Goal: Task Accomplishment & Management: Manage account settings

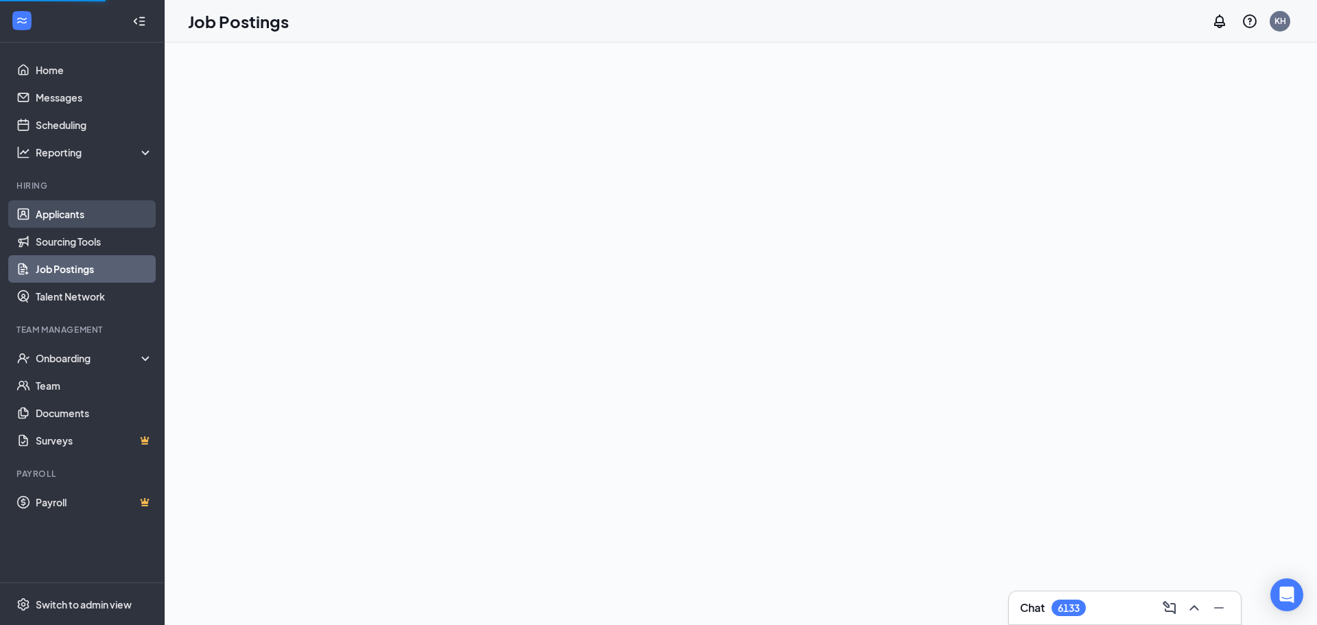
click at [66, 217] on link "Applicants" at bounding box center [94, 213] width 117 height 27
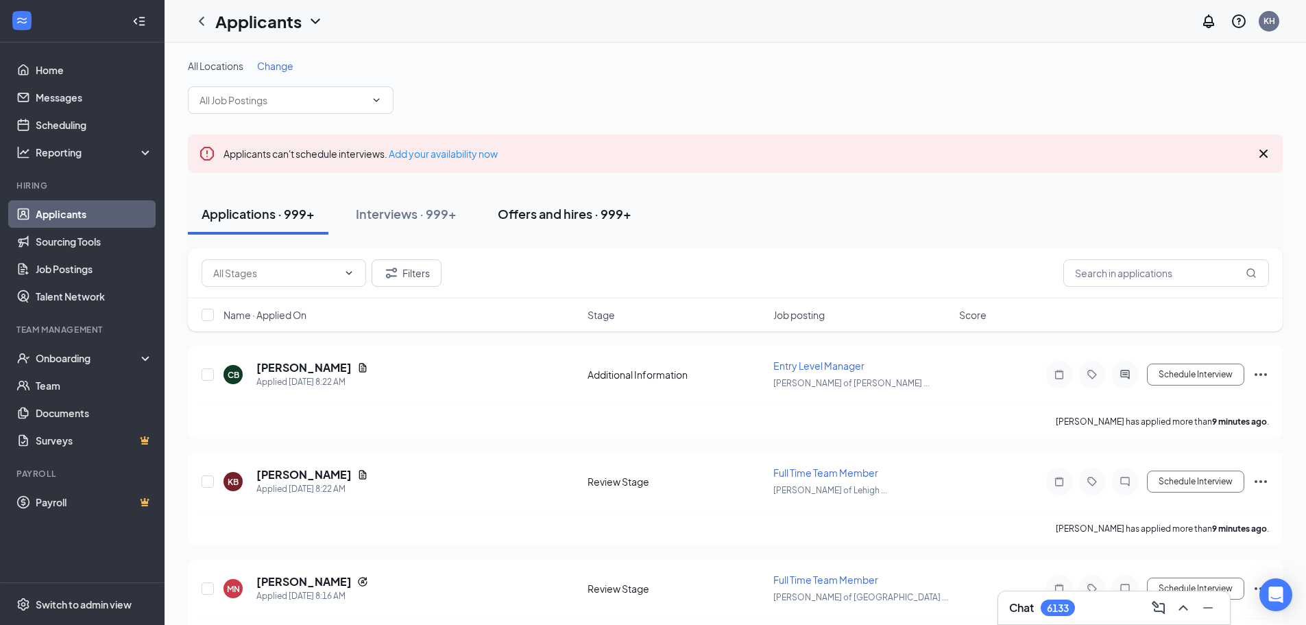
click at [554, 221] on div "Offers and hires · 999+" at bounding box center [565, 213] width 134 height 17
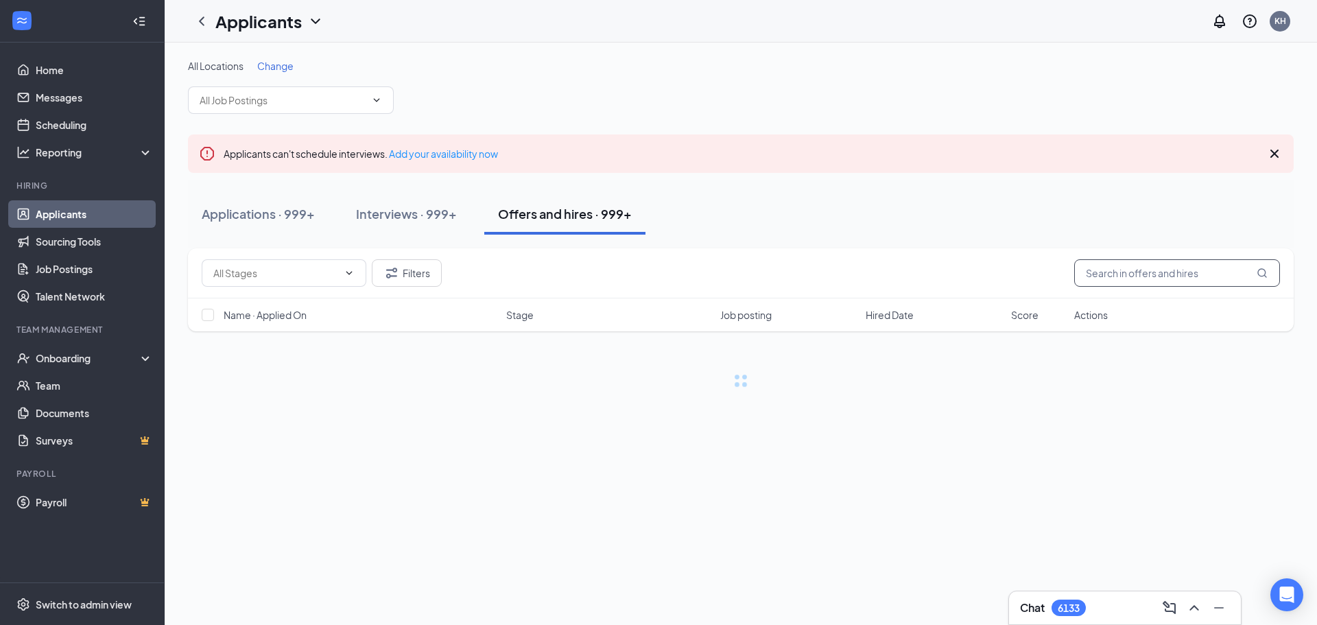
click at [1144, 280] on input "text" at bounding box center [1177, 272] width 206 height 27
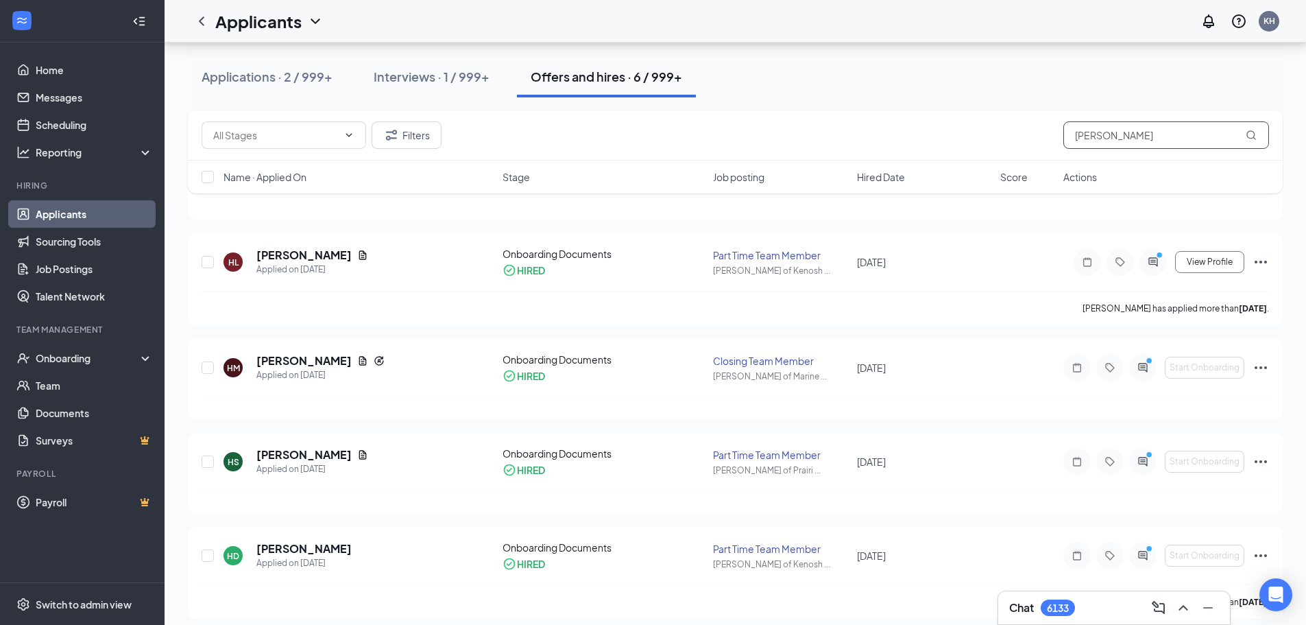
scroll to position [331, 0]
type input "[PERSON_NAME]"
click at [1262, 459] on icon "Ellipses" at bounding box center [1261, 460] width 12 height 3
click at [1217, 156] on p "[PERSON_NAME] not hired" at bounding box center [1199, 161] width 118 height 27
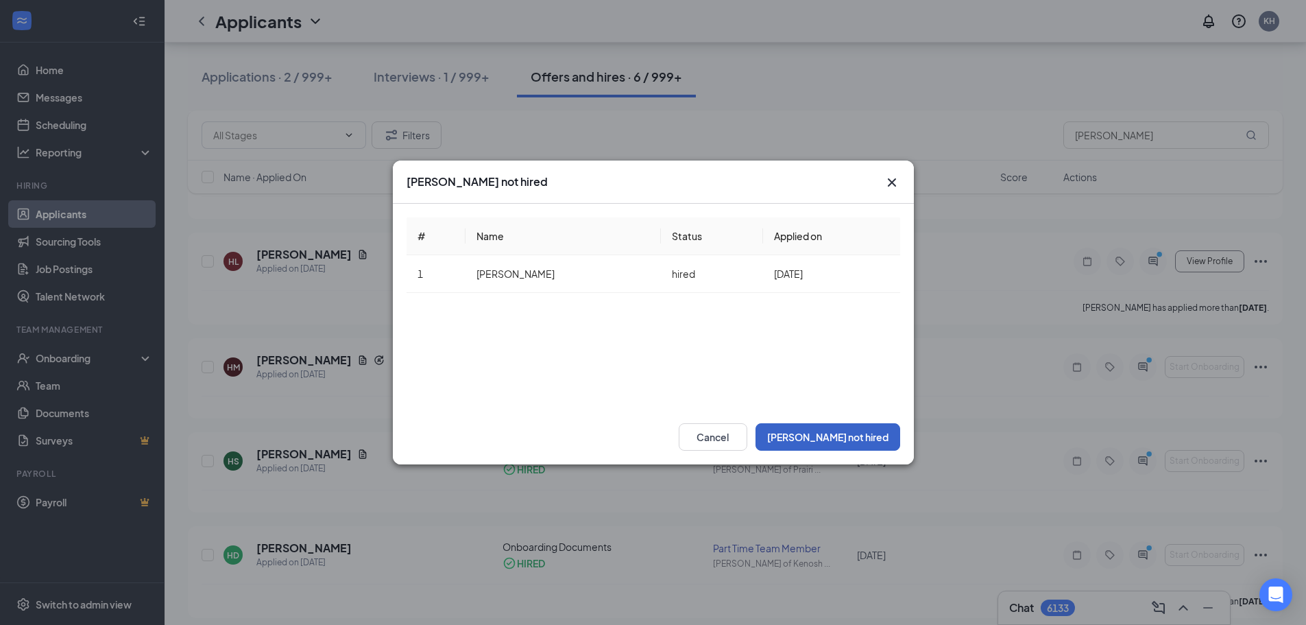
click at [842, 436] on button "[PERSON_NAME] not hired" at bounding box center [828, 436] width 145 height 27
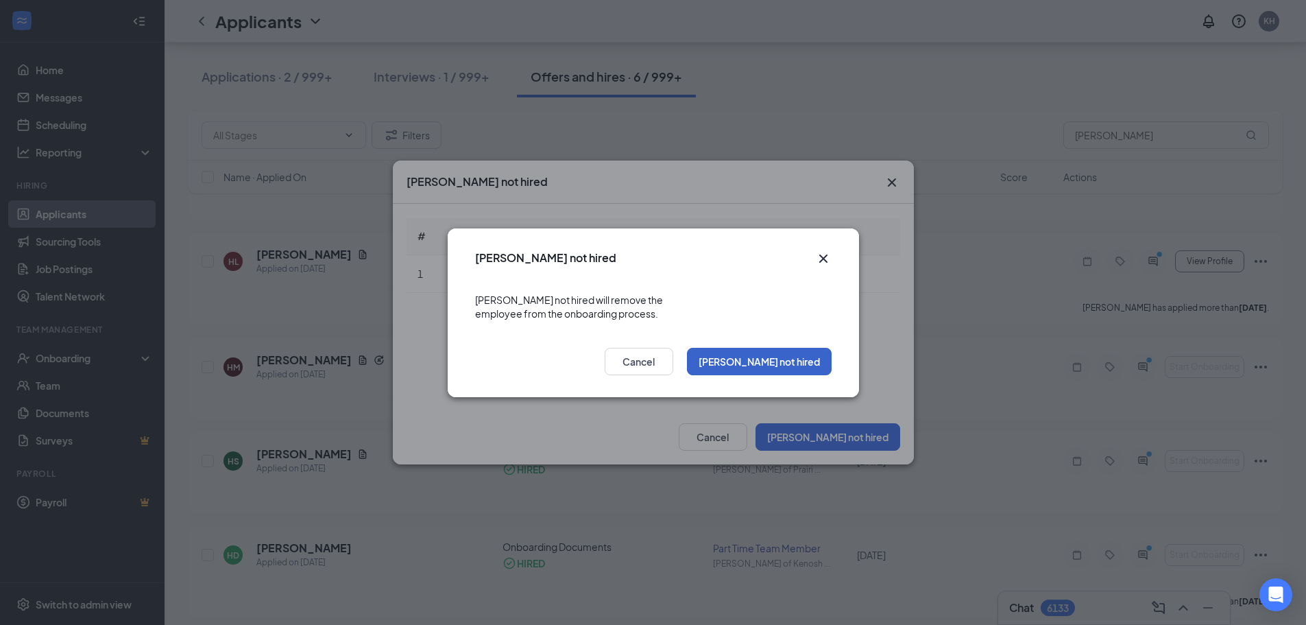
click at [788, 348] on button "[PERSON_NAME] not hired" at bounding box center [759, 361] width 145 height 27
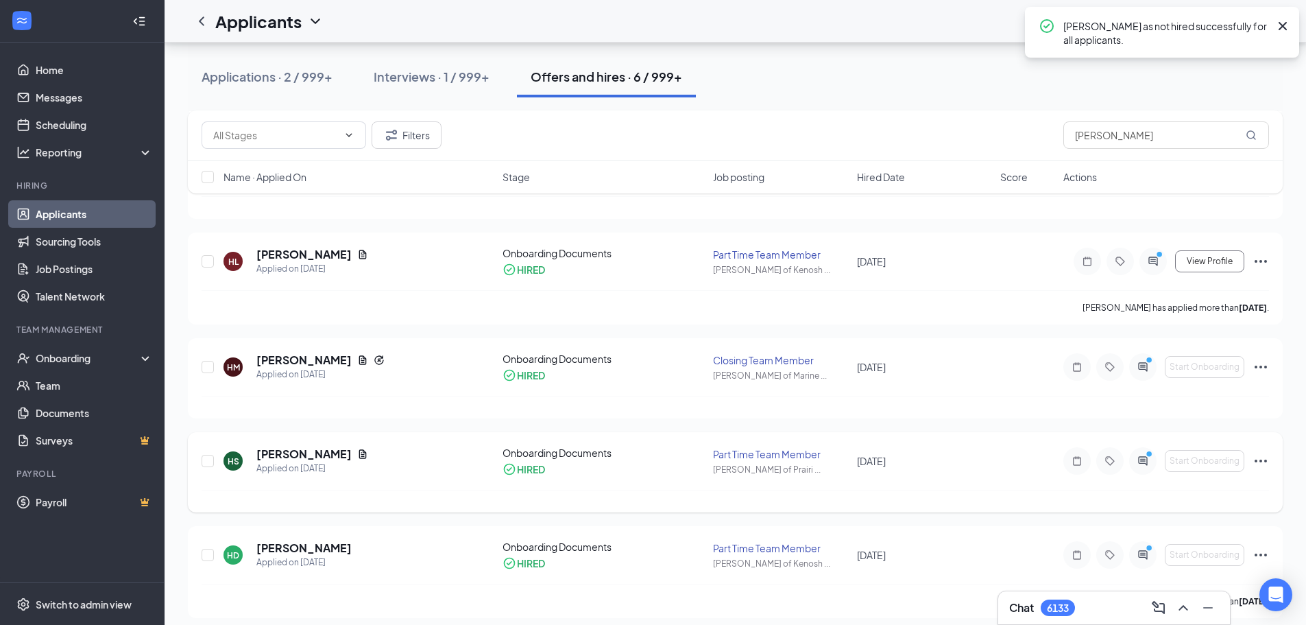
click at [1265, 453] on icon "Ellipses" at bounding box center [1261, 461] width 16 height 16
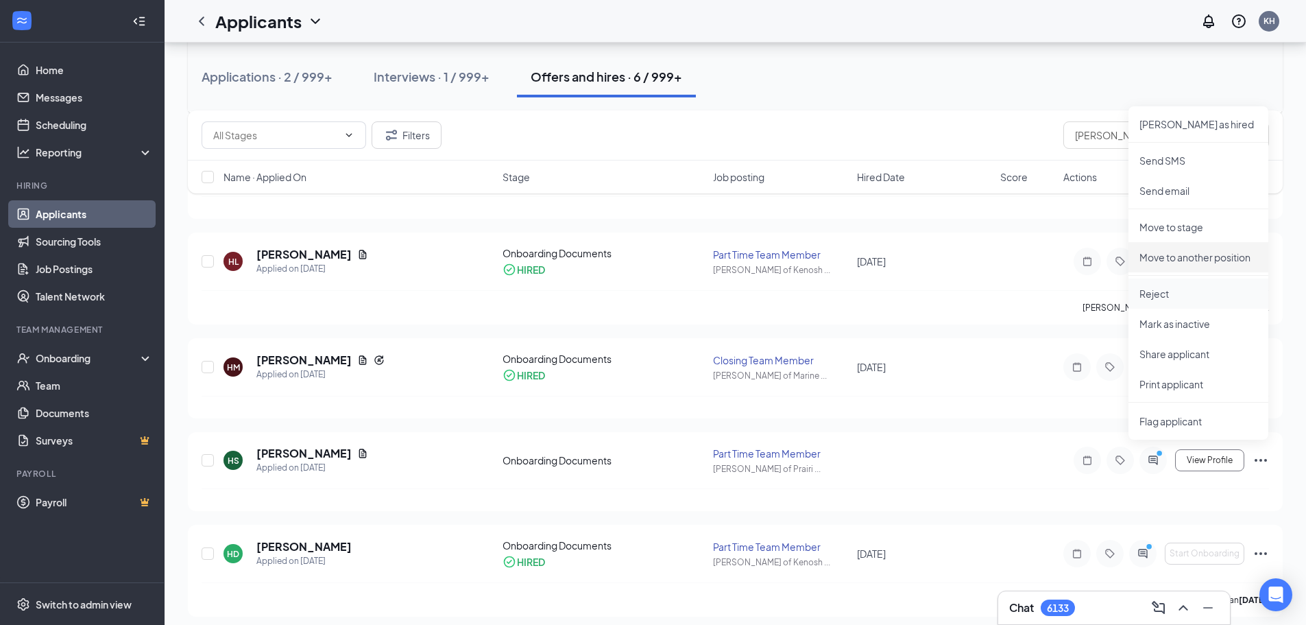
scroll to position [329, 0]
click at [1247, 256] on p "Move to another position" at bounding box center [1199, 259] width 118 height 14
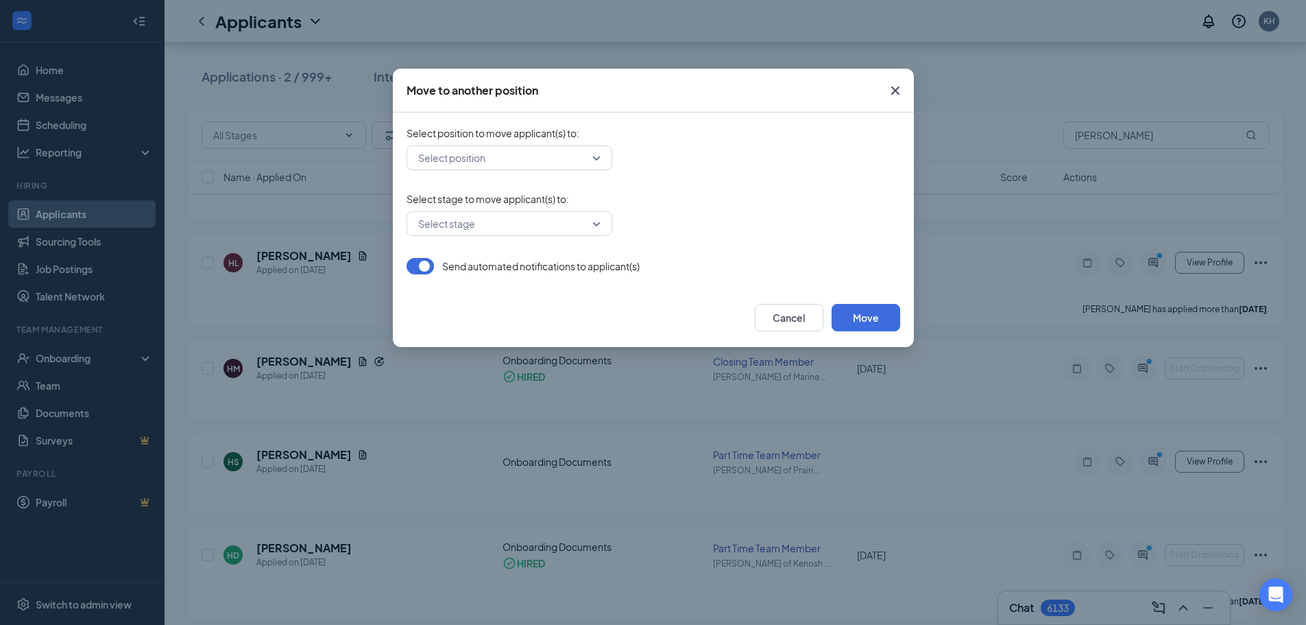
click at [594, 158] on input "search" at bounding box center [505, 157] width 180 height 23
click at [536, 159] on input "search" at bounding box center [505, 157] width 180 height 23
type input "portage"
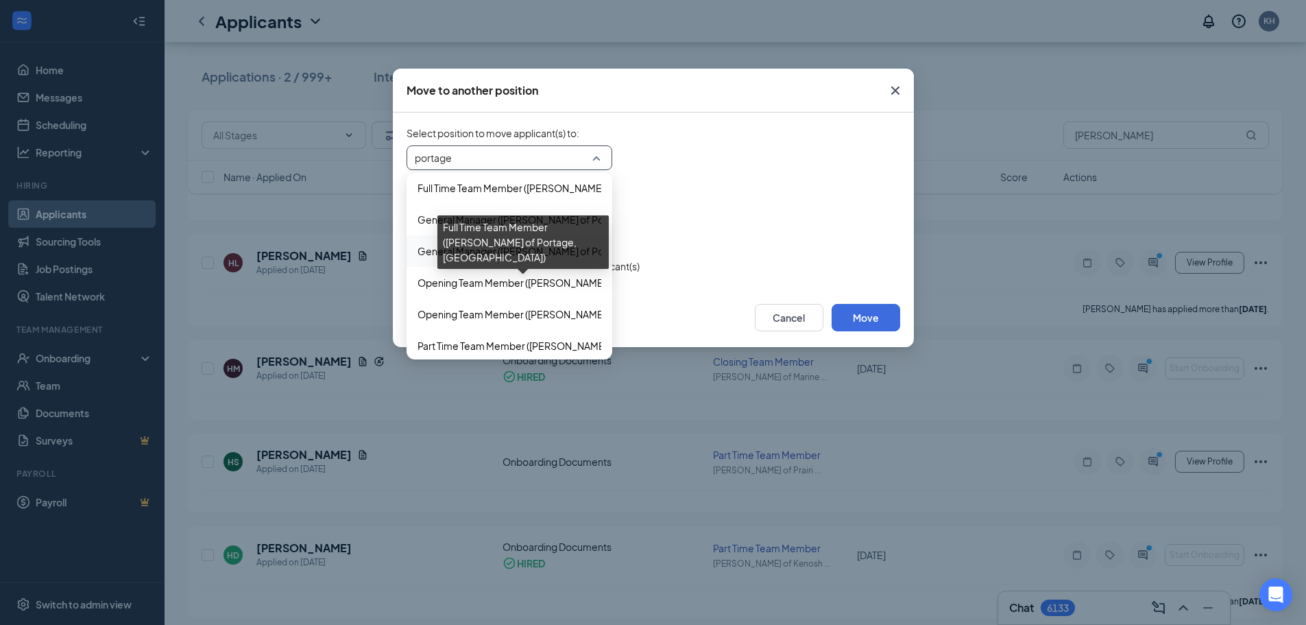
scroll to position [392, 0]
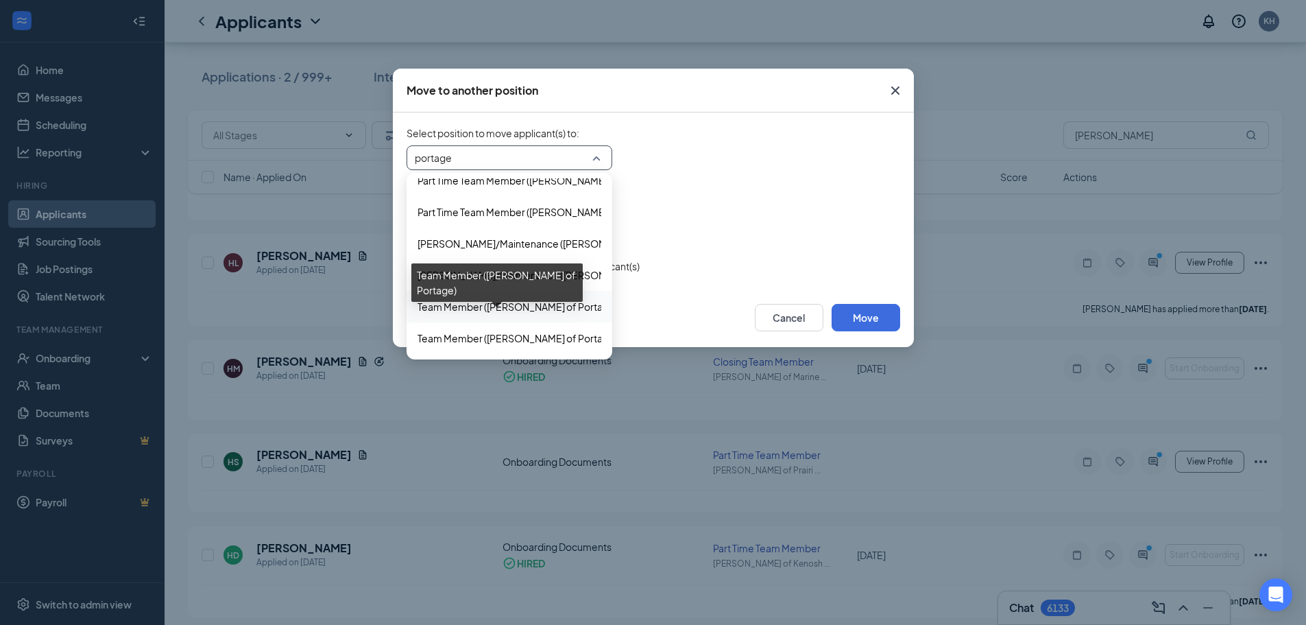
click at [536, 306] on span "Team Member ([PERSON_NAME] of Portage)" at bounding box center [518, 306] width 200 height 15
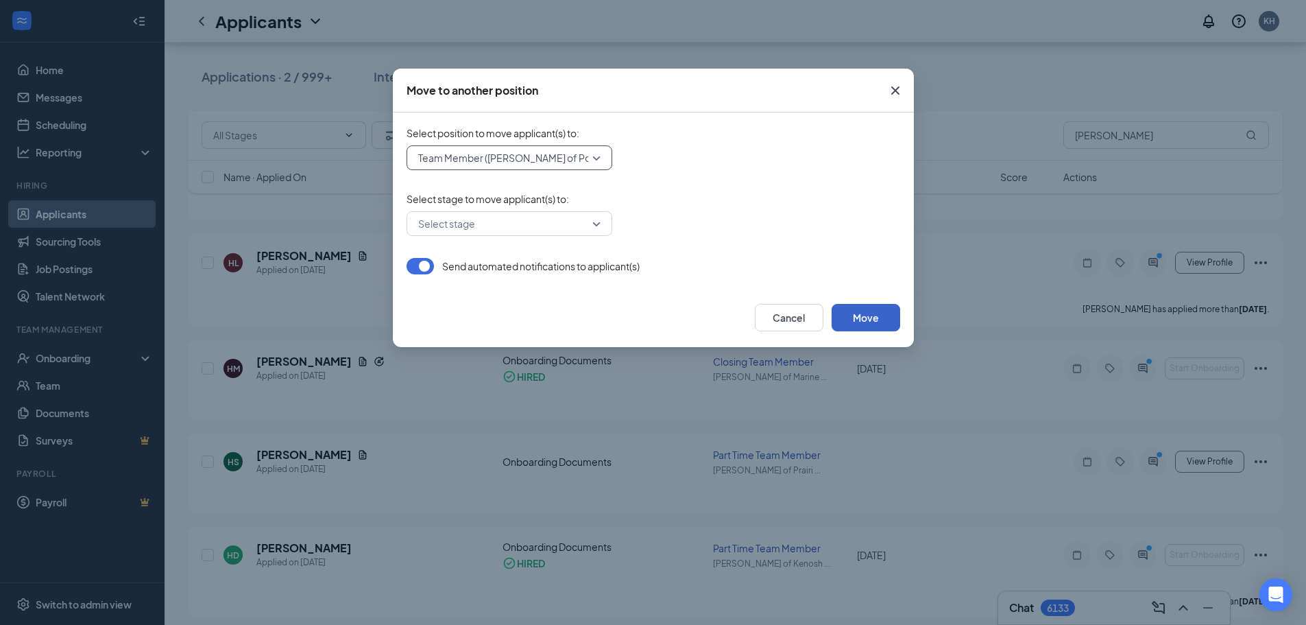
click at [881, 324] on button "Move" at bounding box center [866, 317] width 69 height 27
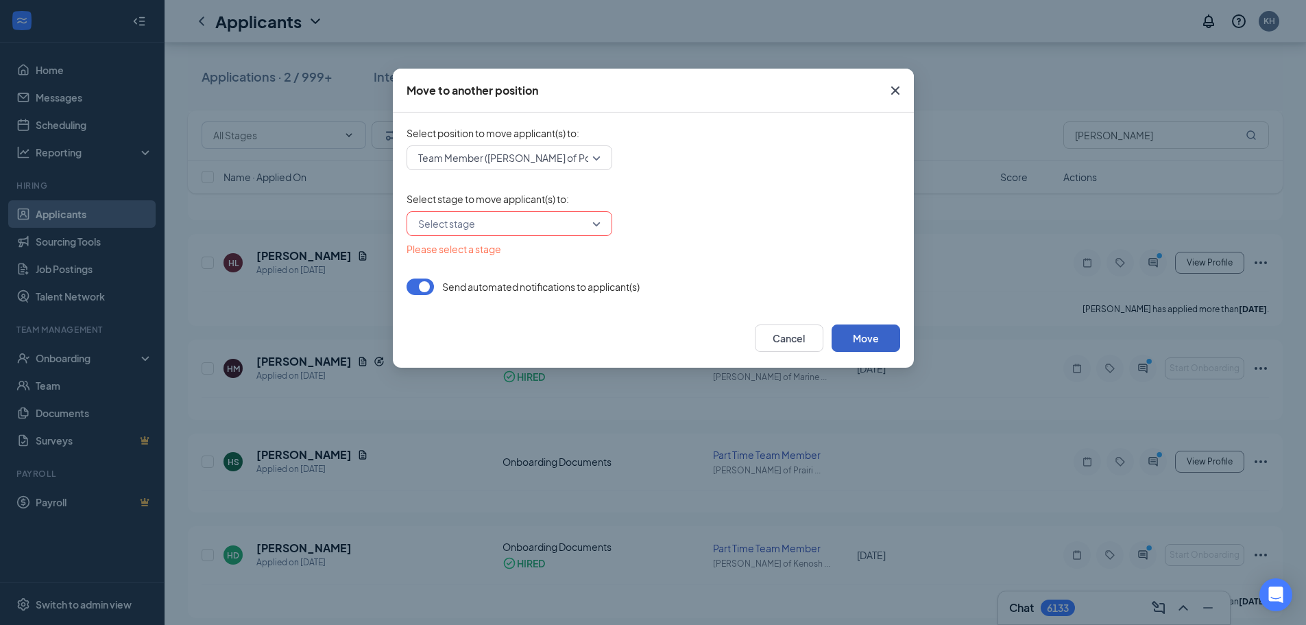
drag, startPoint x: 602, startPoint y: 219, endPoint x: 575, endPoint y: 236, distance: 31.8
click at [601, 220] on div "Select stage" at bounding box center [510, 223] width 206 height 25
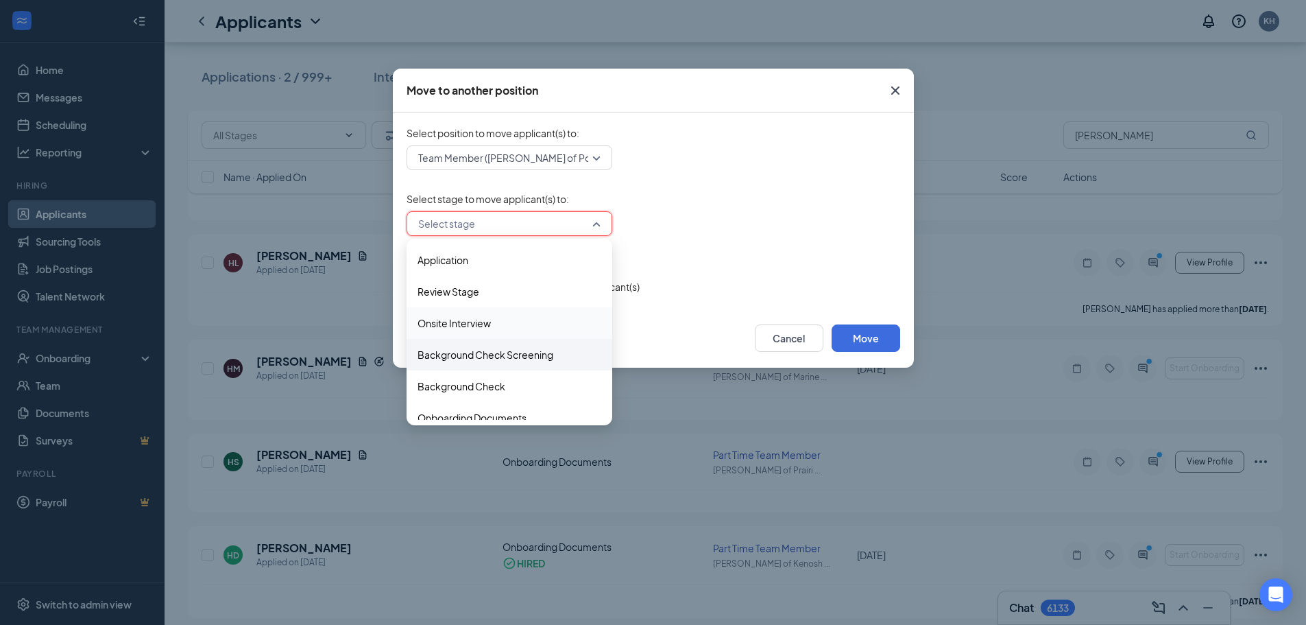
scroll to position [14, 0]
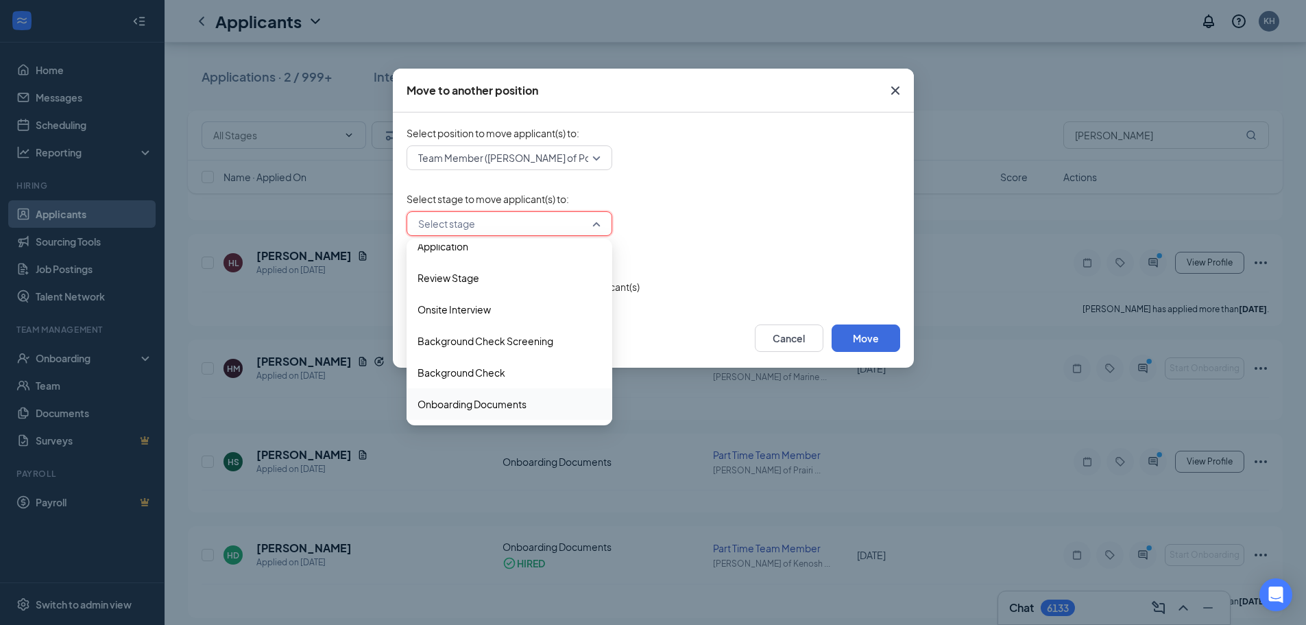
click at [456, 399] on span "Onboarding Documents" at bounding box center [472, 403] width 109 height 15
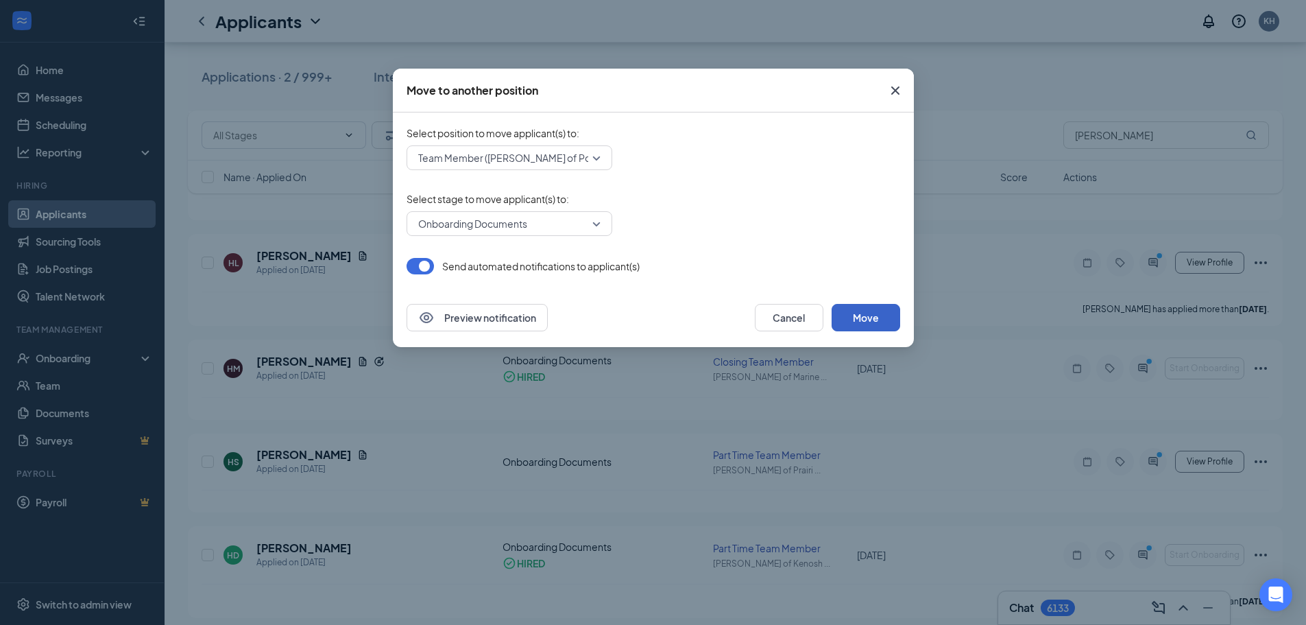
click at [893, 307] on button "Move" at bounding box center [866, 317] width 69 height 27
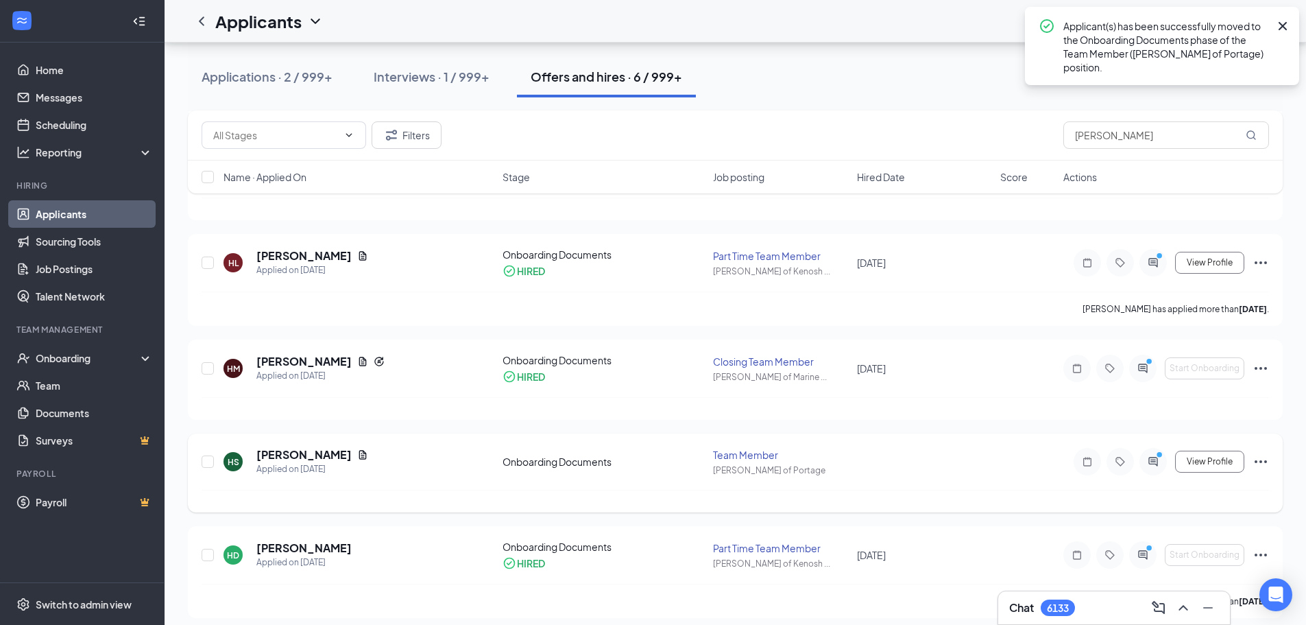
click at [1255, 453] on icon "Ellipses" at bounding box center [1261, 461] width 16 height 16
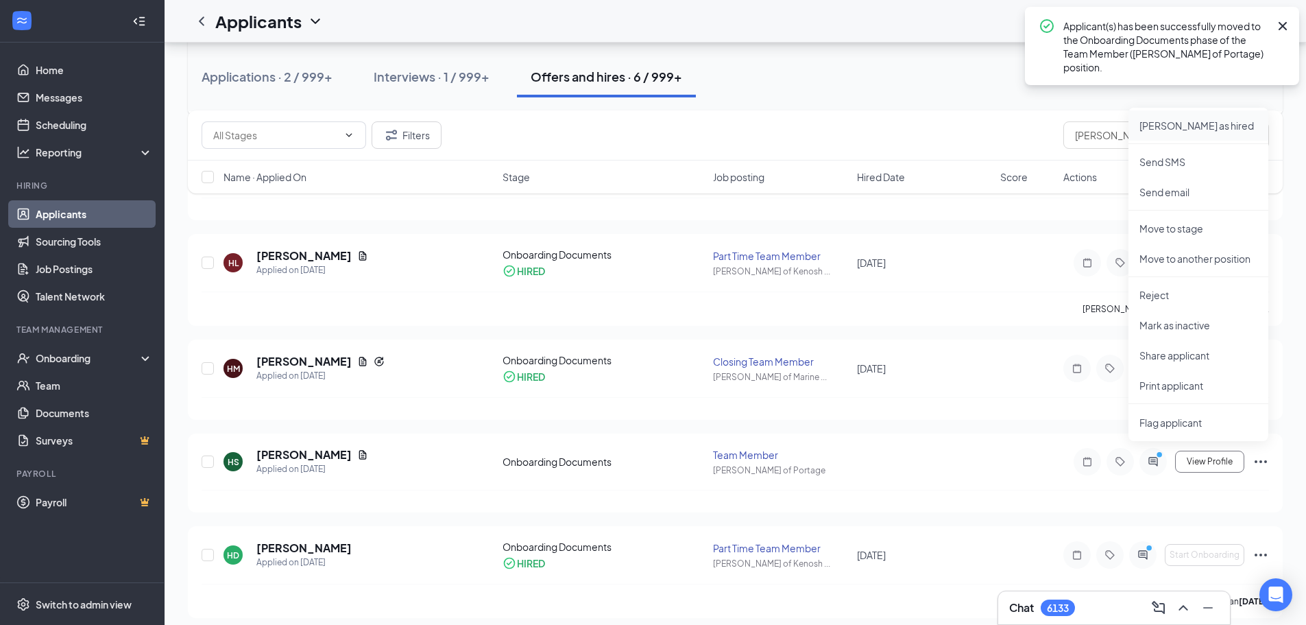
click at [1195, 125] on p "[PERSON_NAME] as hired" at bounding box center [1199, 126] width 118 height 14
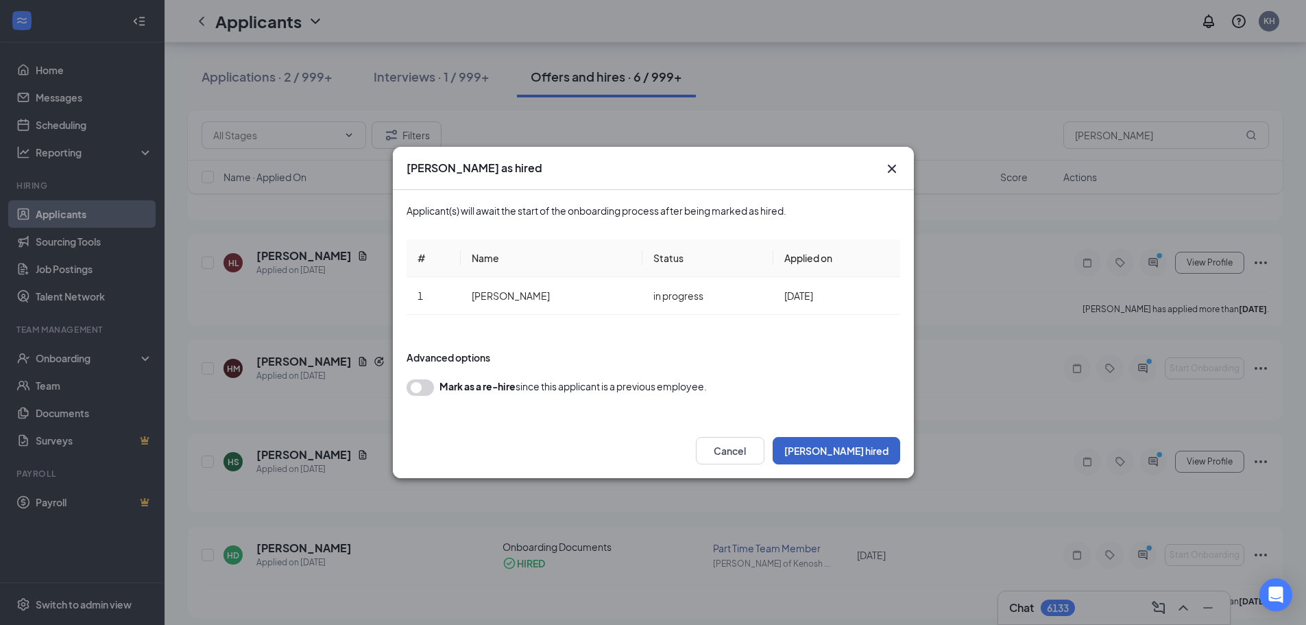
click at [851, 446] on button "[PERSON_NAME] hired" at bounding box center [837, 450] width 128 height 27
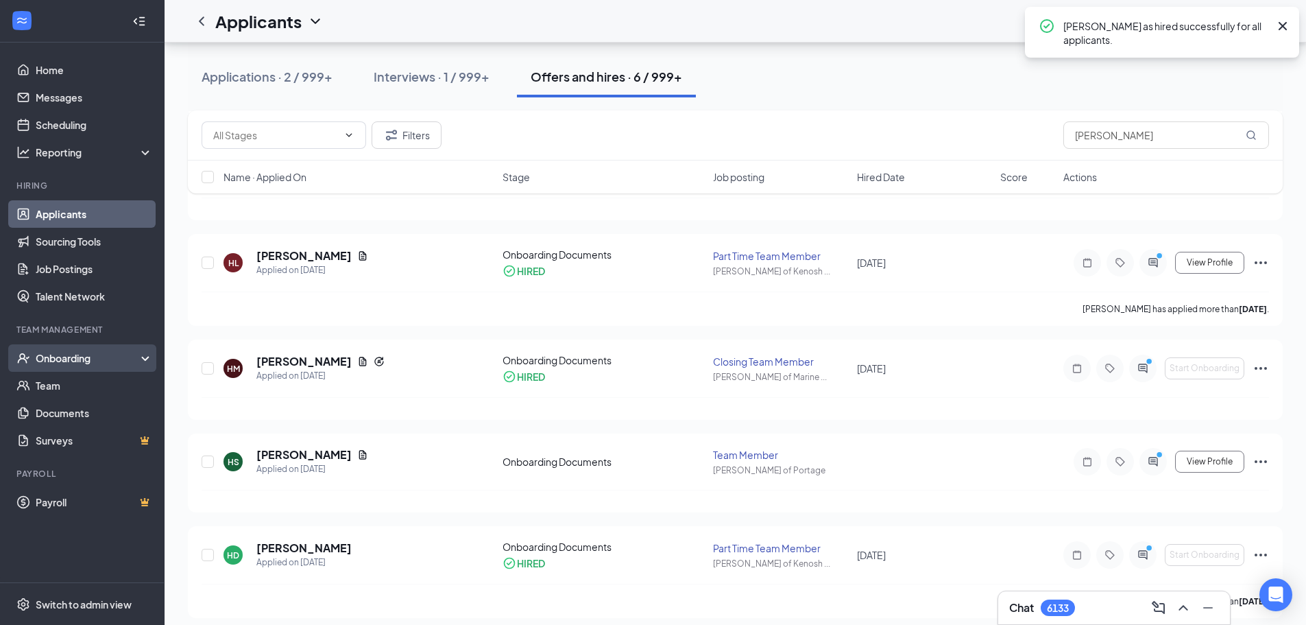
click at [145, 354] on div "Onboarding" at bounding box center [82, 357] width 165 height 27
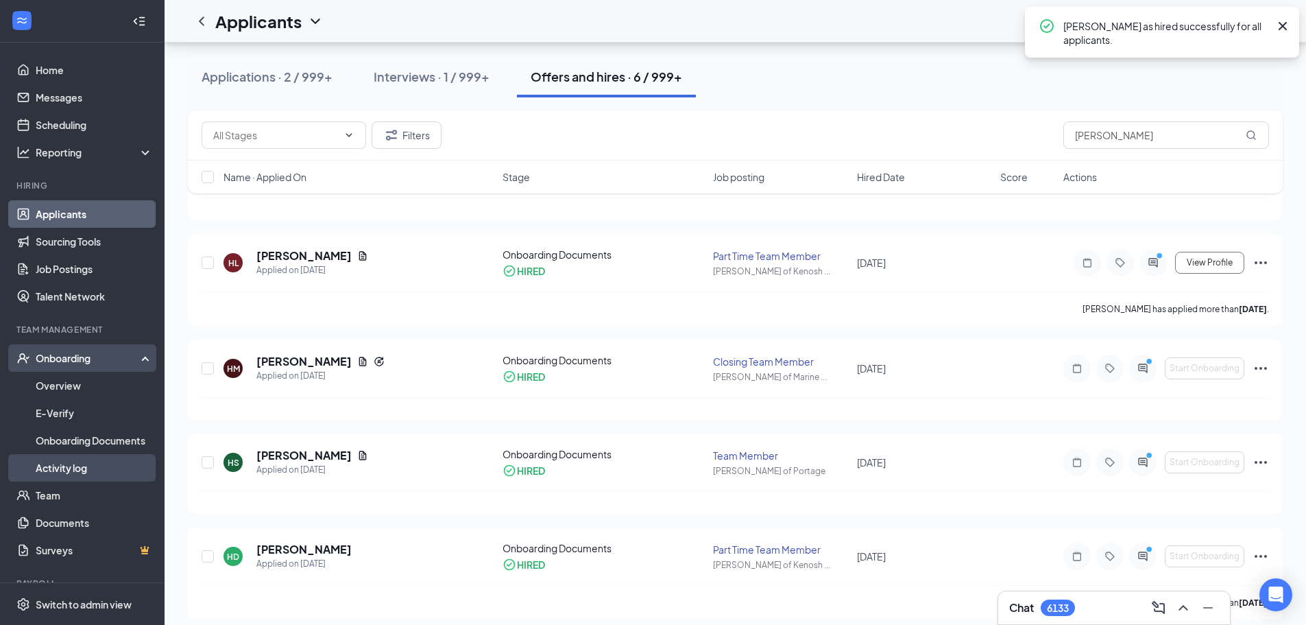
click at [68, 463] on link "Activity log" at bounding box center [94, 467] width 117 height 27
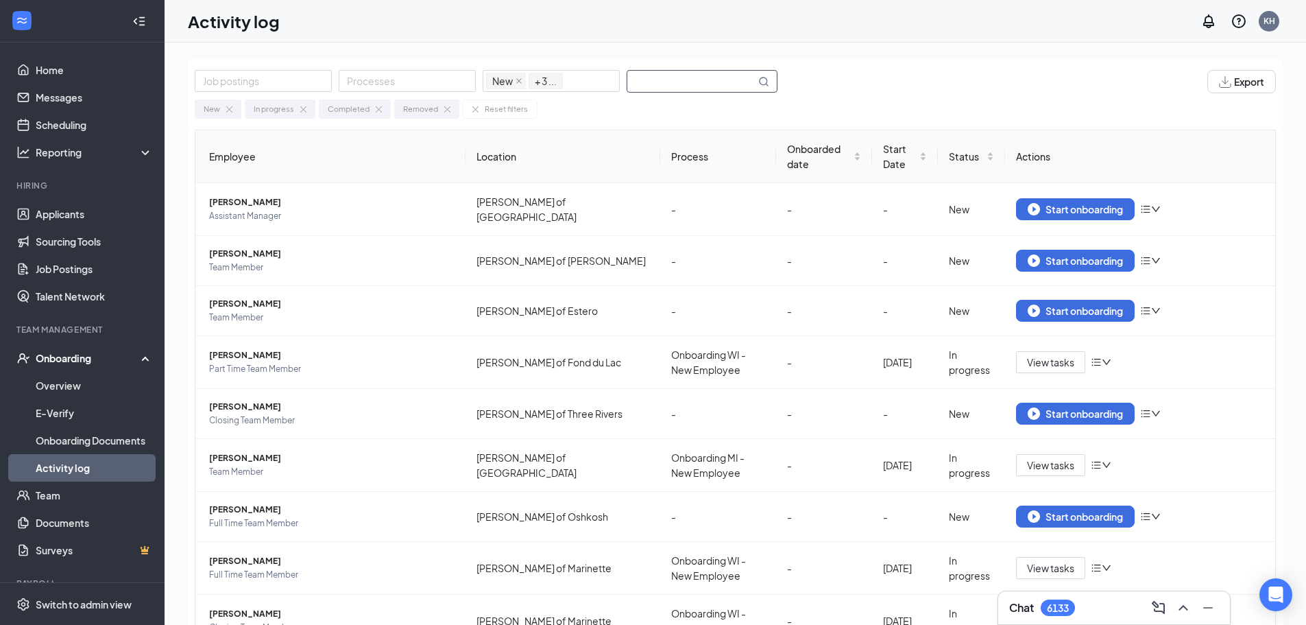
click at [662, 83] on input "text" at bounding box center [691, 81] width 128 height 21
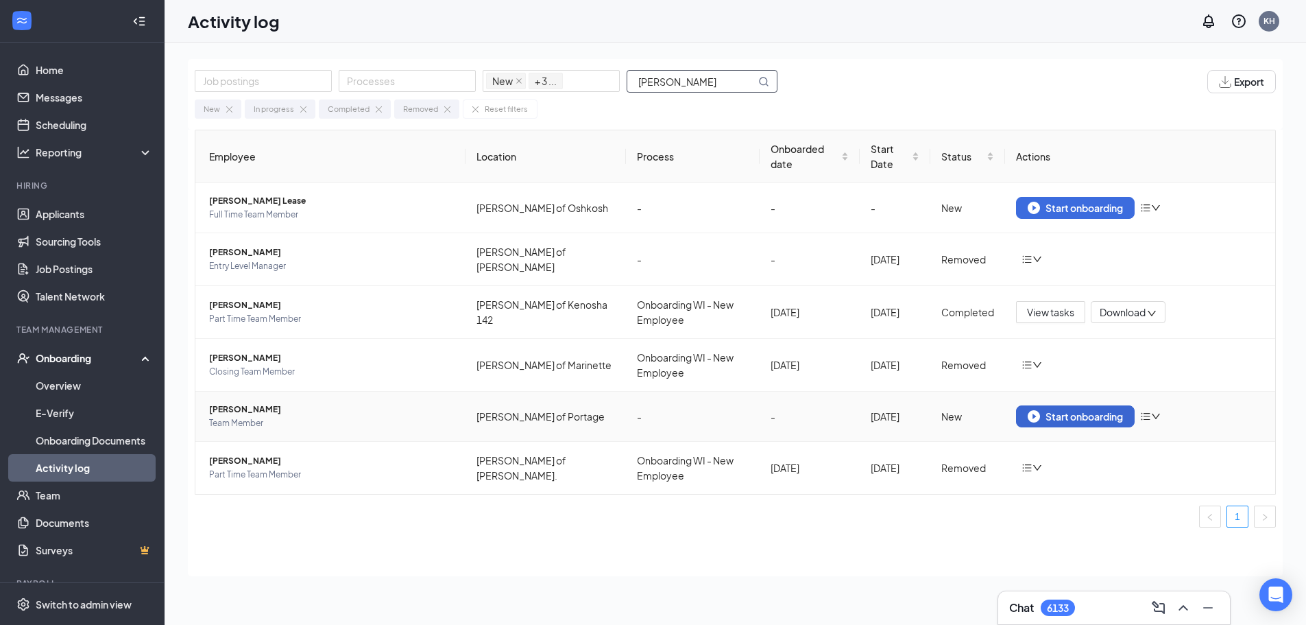
type input "[PERSON_NAME]"
click at [1084, 408] on button "Start onboarding" at bounding box center [1075, 416] width 119 height 22
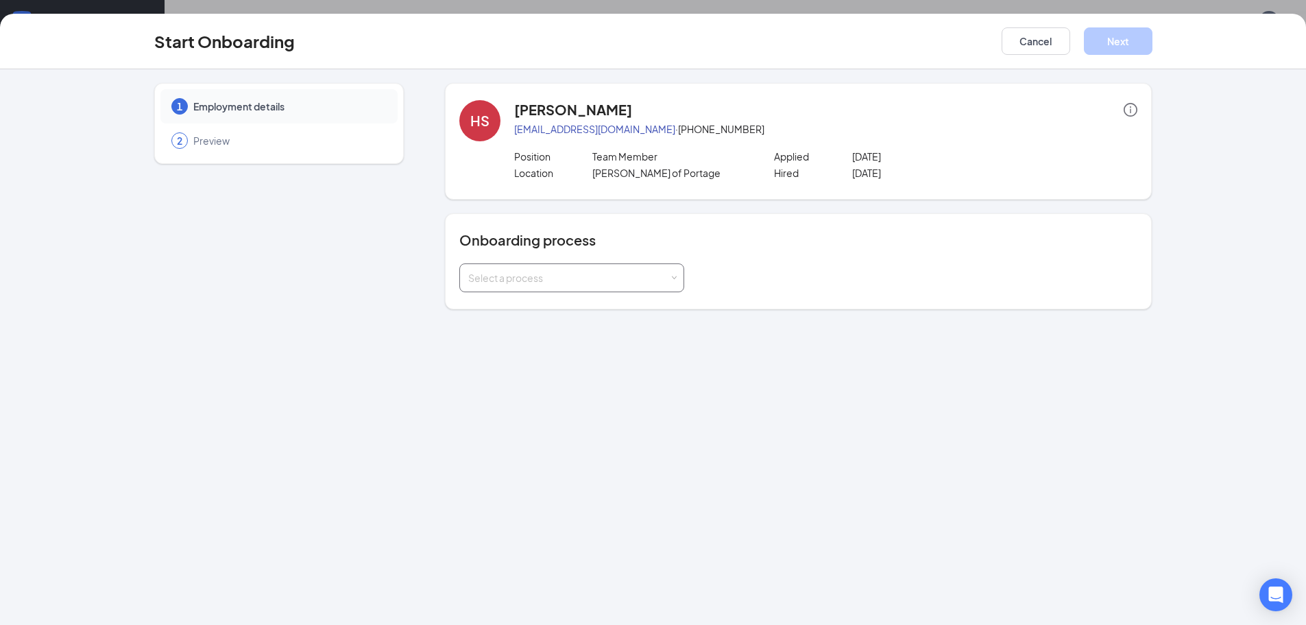
click at [674, 270] on div "Select a process" at bounding box center [571, 277] width 207 height 27
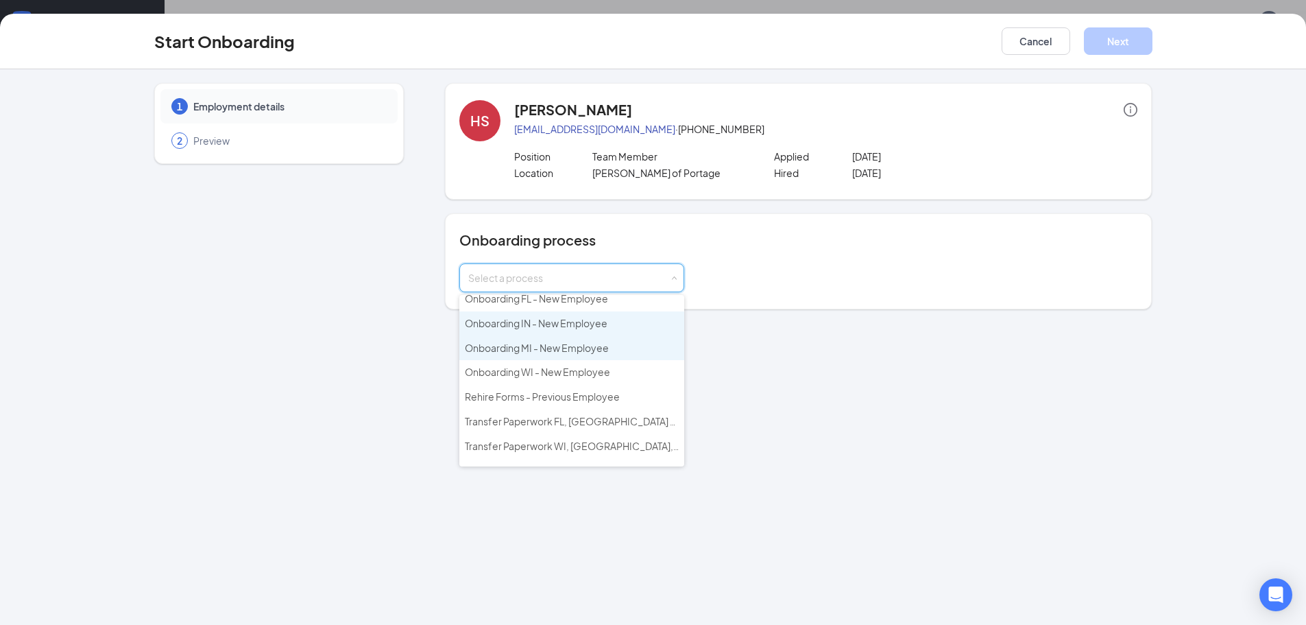
scroll to position [50, 0]
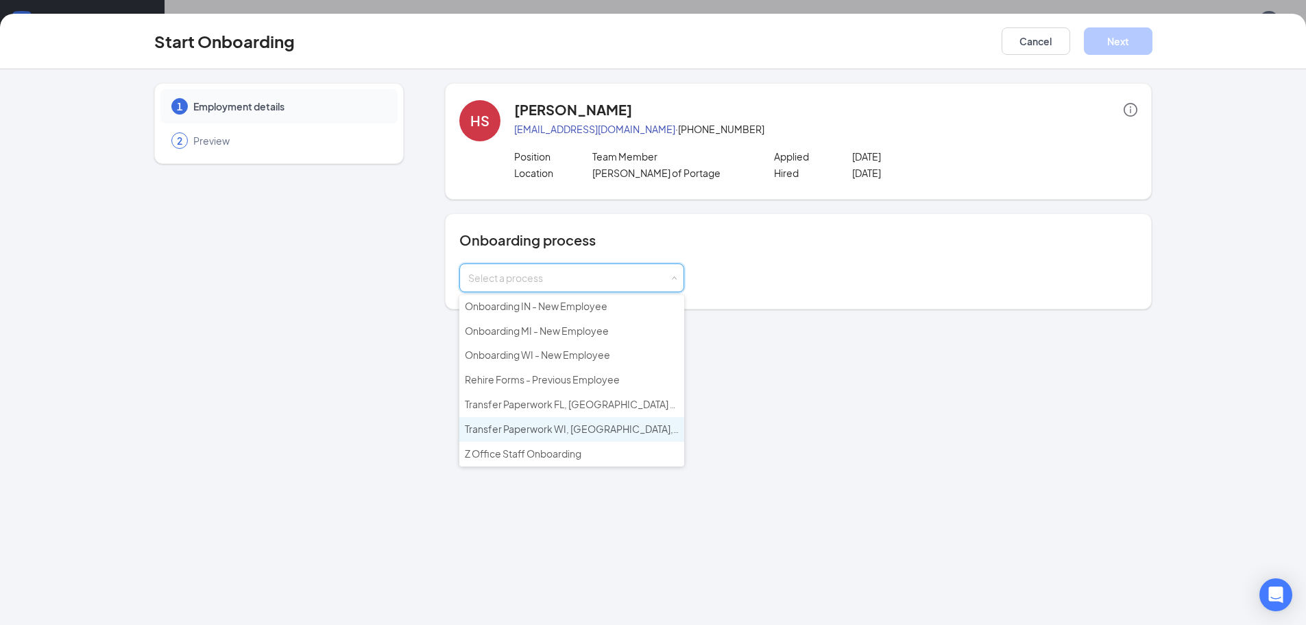
click at [525, 433] on span "Transfer Paperwork WI, [GEOGRAPHIC_DATA], [GEOGRAPHIC_DATA] - Current Employee" at bounding box center [665, 428] width 401 height 12
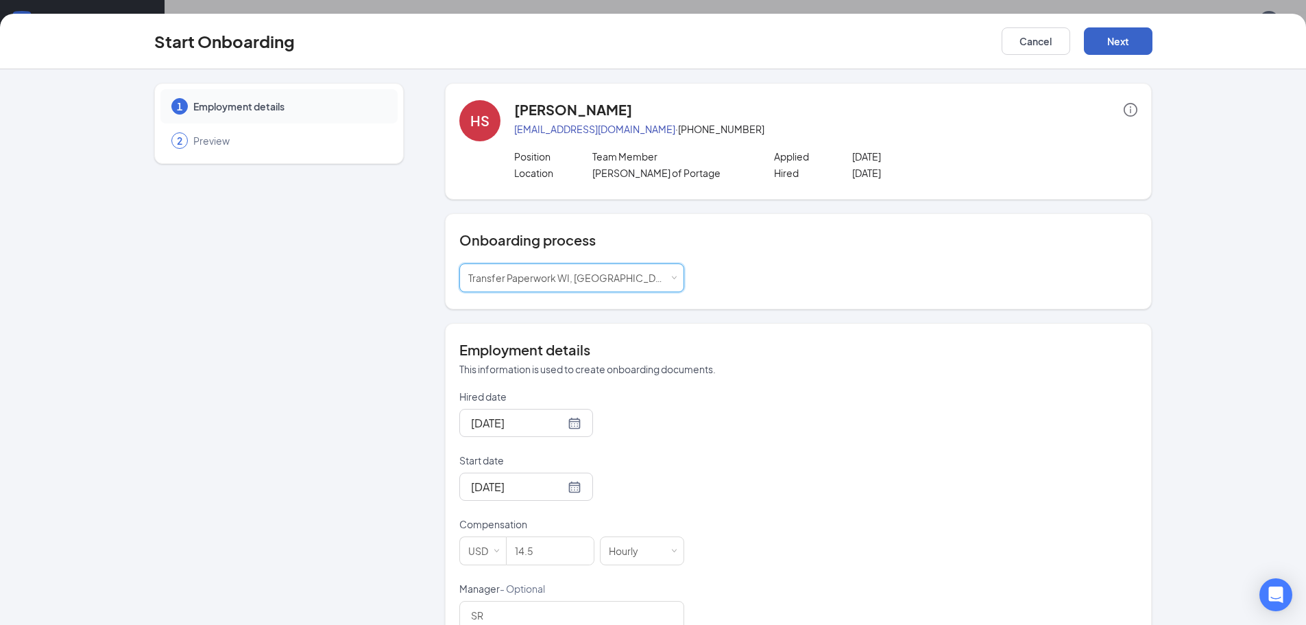
click at [1136, 43] on button "Next" at bounding box center [1118, 40] width 69 height 27
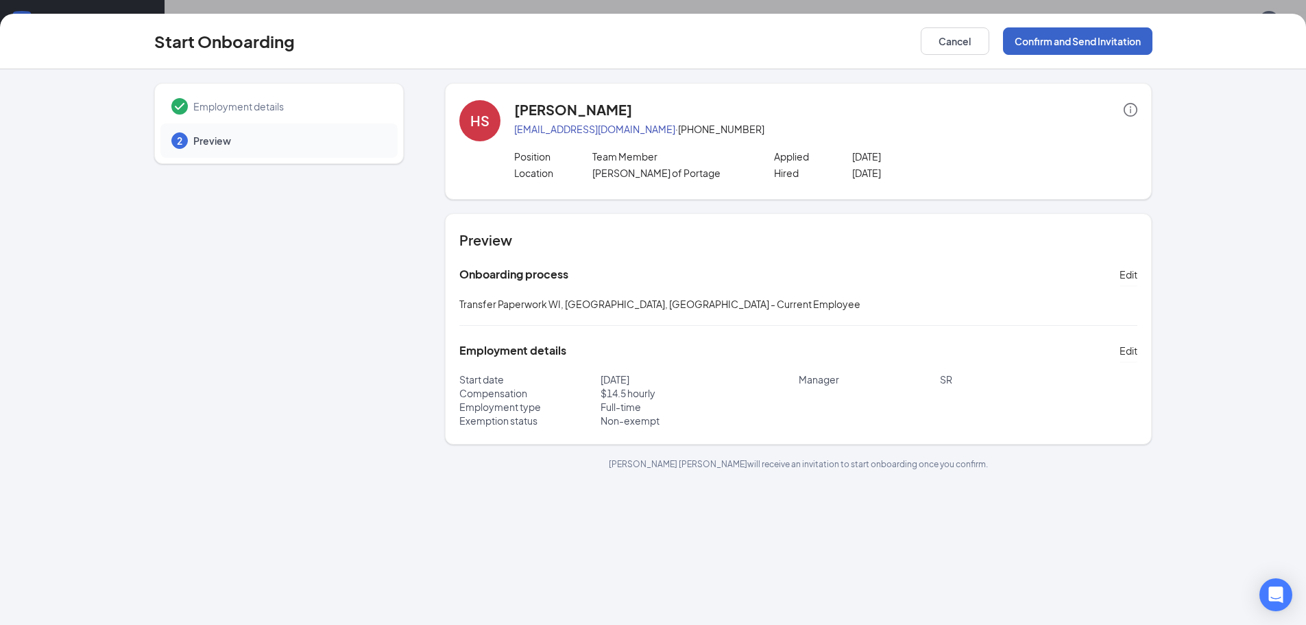
click at [1085, 45] on button "Confirm and Send Invitation" at bounding box center [1077, 40] width 149 height 27
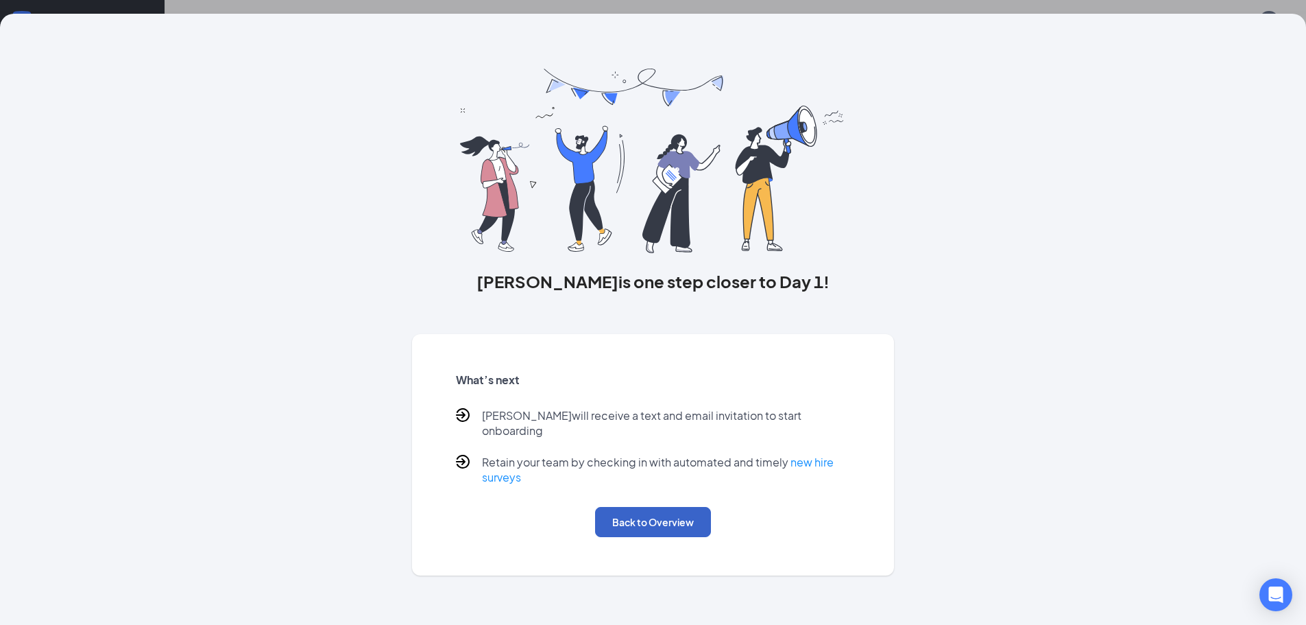
click at [629, 507] on button "Back to Overview" at bounding box center [653, 522] width 116 height 30
